Goal: Task Accomplishment & Management: Manage account settings

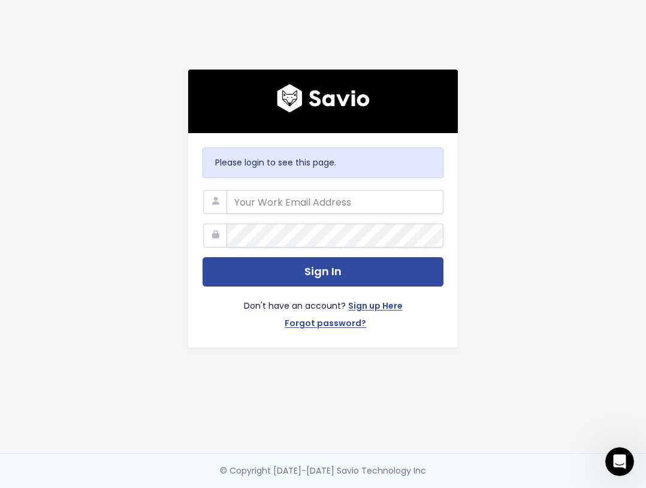
click at [374, 28] on div "Please login to see this page. Sign In Don't have an account? Sign up Here Forg…" at bounding box center [322, 226] width 575 height 453
click at [349, 190] on input "email" at bounding box center [334, 202] width 217 height 24
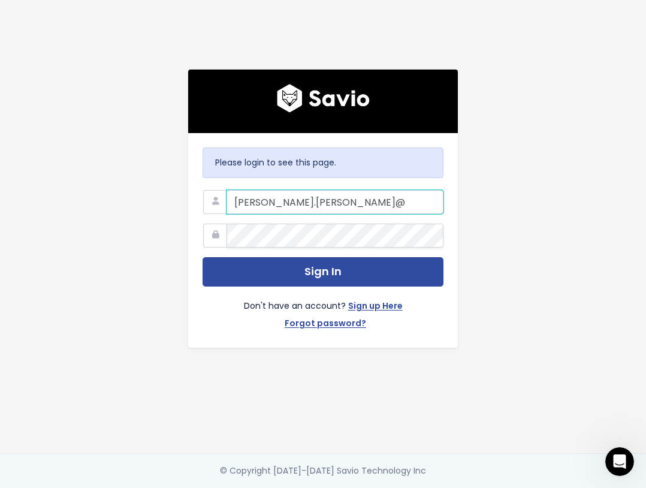
click at [332, 200] on input "juan.umana@" at bounding box center [334, 202] width 217 height 24
type input "[PERSON_NAME][EMAIL_ADDRESS][PERSON_NAME][DOMAIN_NAME]"
click at [471, 162] on div "Please login to see this page. [PERSON_NAME][EMAIL_ADDRESS][PERSON_NAME][DOMAIN…" at bounding box center [322, 226] width 575 height 453
click at [463, 199] on div "Please login to see this page. [PERSON_NAME][EMAIL_ADDRESS][PERSON_NAME][DOMAIN…" at bounding box center [322, 226] width 575 height 453
click at [382, 299] on link "Sign up Here" at bounding box center [375, 306] width 55 height 17
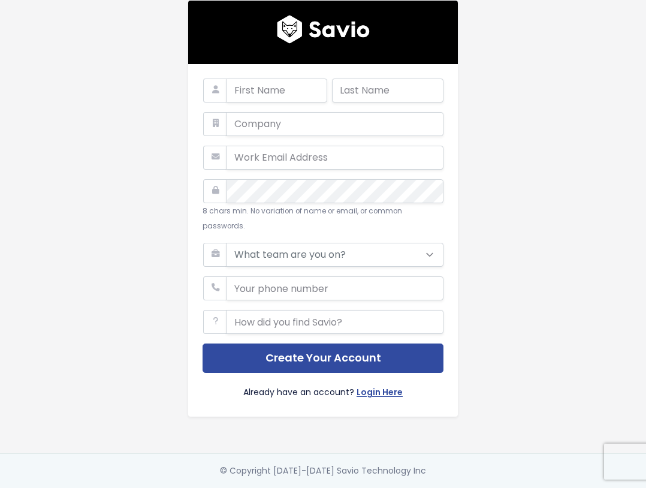
click at [480, 120] on div "8 chars min. No variation of name or email, or common passwords. What team are …" at bounding box center [322, 226] width 575 height 453
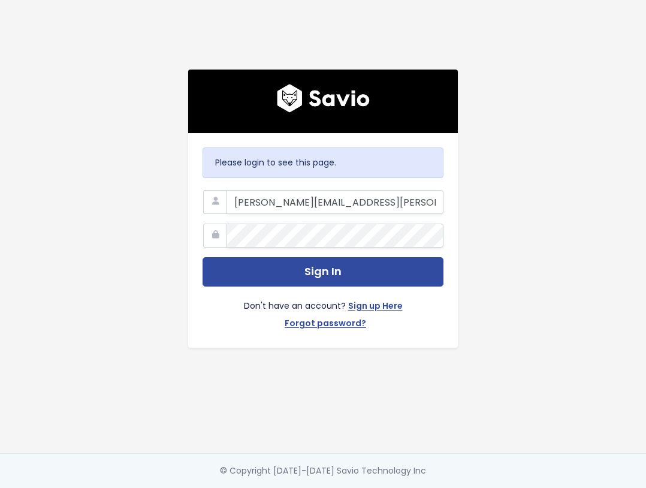
click at [566, 101] on div "Please login to see this page. [PERSON_NAME][EMAIL_ADDRESS][PERSON_NAME][DOMAIN…" at bounding box center [322, 226] width 575 height 453
click at [526, 85] on div "Please login to see this page. [PERSON_NAME][EMAIL_ADDRESS][PERSON_NAME][DOMAIN…" at bounding box center [322, 226] width 575 height 453
click at [586, 49] on div "Please login to see this page. [PERSON_NAME][EMAIL_ADDRESS][PERSON_NAME][DOMAIN…" at bounding box center [322, 226] width 575 height 453
